Goal: Task Accomplishment & Management: Manage account settings

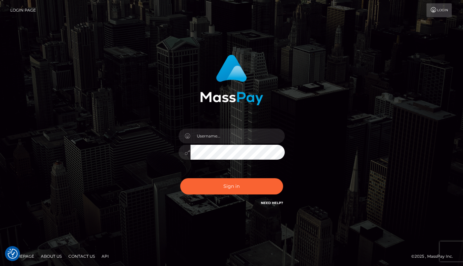
checkbox input "true"
click at [250, 181] on button "Sign in" at bounding box center [231, 186] width 103 height 16
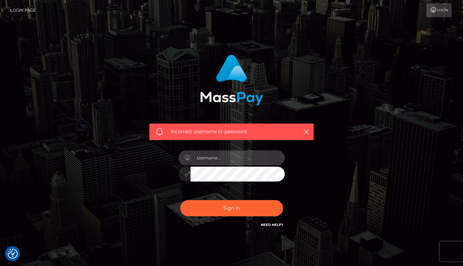
click at [215, 161] on input "text" at bounding box center [237, 158] width 94 height 15
type input "[EMAIL_ADDRESS][DOMAIN_NAME]"
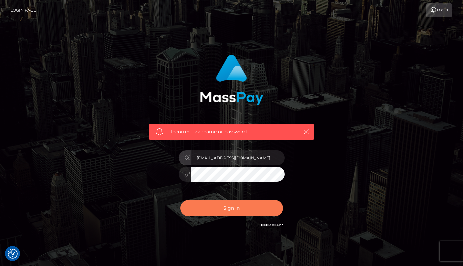
click at [236, 209] on button "Sign in" at bounding box center [231, 208] width 103 height 16
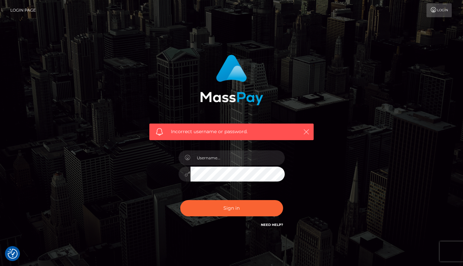
click at [305, 135] on icon "button" at bounding box center [306, 132] width 7 height 7
click at [305, 131] on icon "button" at bounding box center [306, 132] width 7 height 7
click at [222, 164] on input "text" at bounding box center [237, 158] width 94 height 15
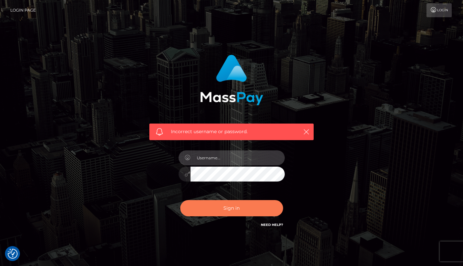
type input "normaforee377@gmail.com"
click at [236, 211] on button "Sign in" at bounding box center [231, 208] width 103 height 16
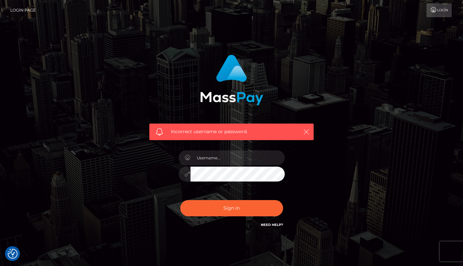
click at [304, 131] on icon "button" at bounding box center [306, 132] width 7 height 7
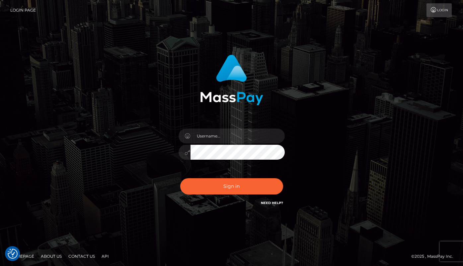
click at [270, 202] on link "Need Help?" at bounding box center [272, 203] width 22 height 4
